Goal: Check status: Check status

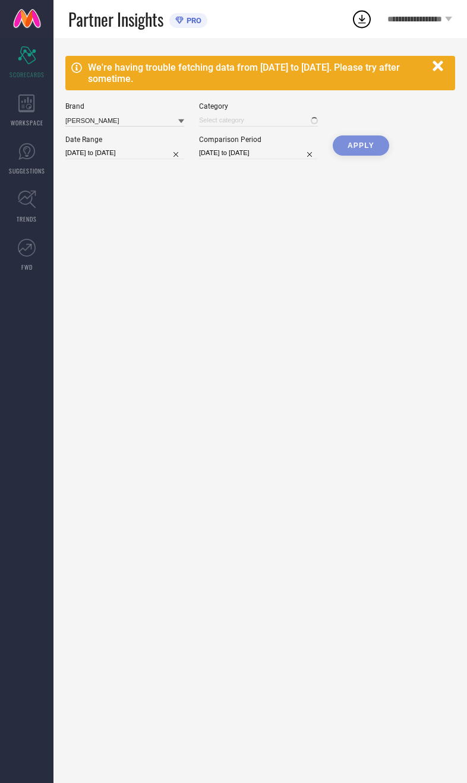
type input "All"
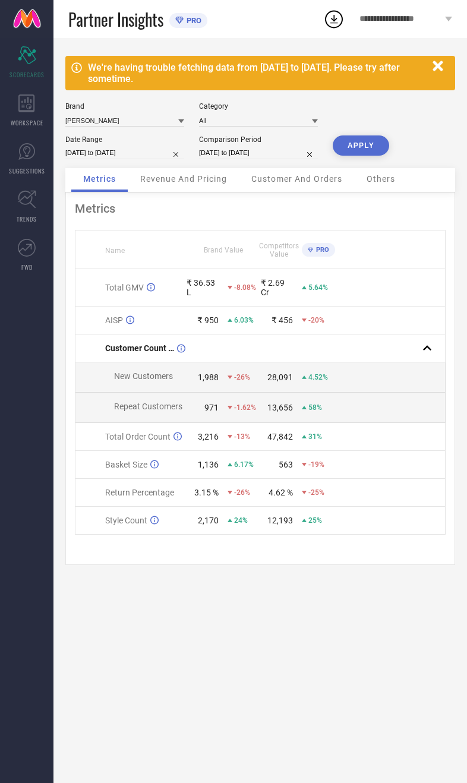
click at [359, 156] on button "APPLY" at bounding box center [361, 146] width 56 height 20
select select "8"
select select "2025"
select select "9"
select select "2025"
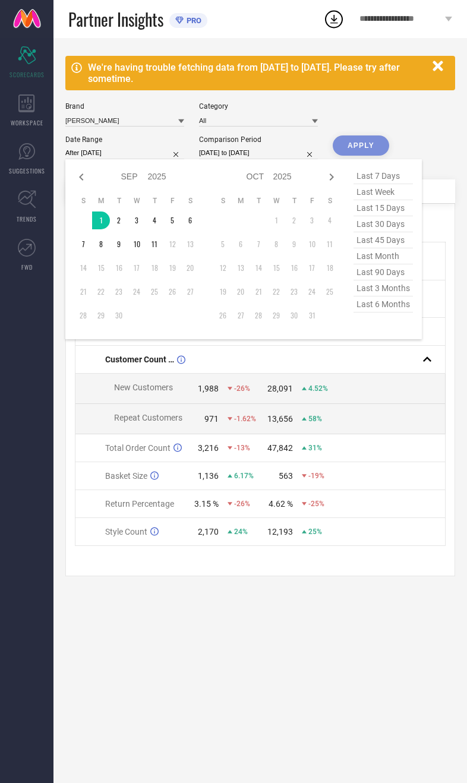
type input "[DATE] to [DATE]"
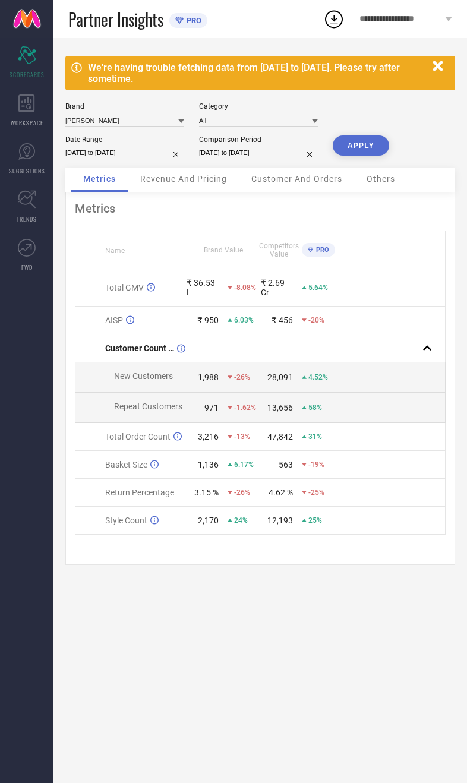
click at [370, 154] on button "APPLY" at bounding box center [361, 146] width 56 height 20
